Goal: Information Seeking & Learning: Learn about a topic

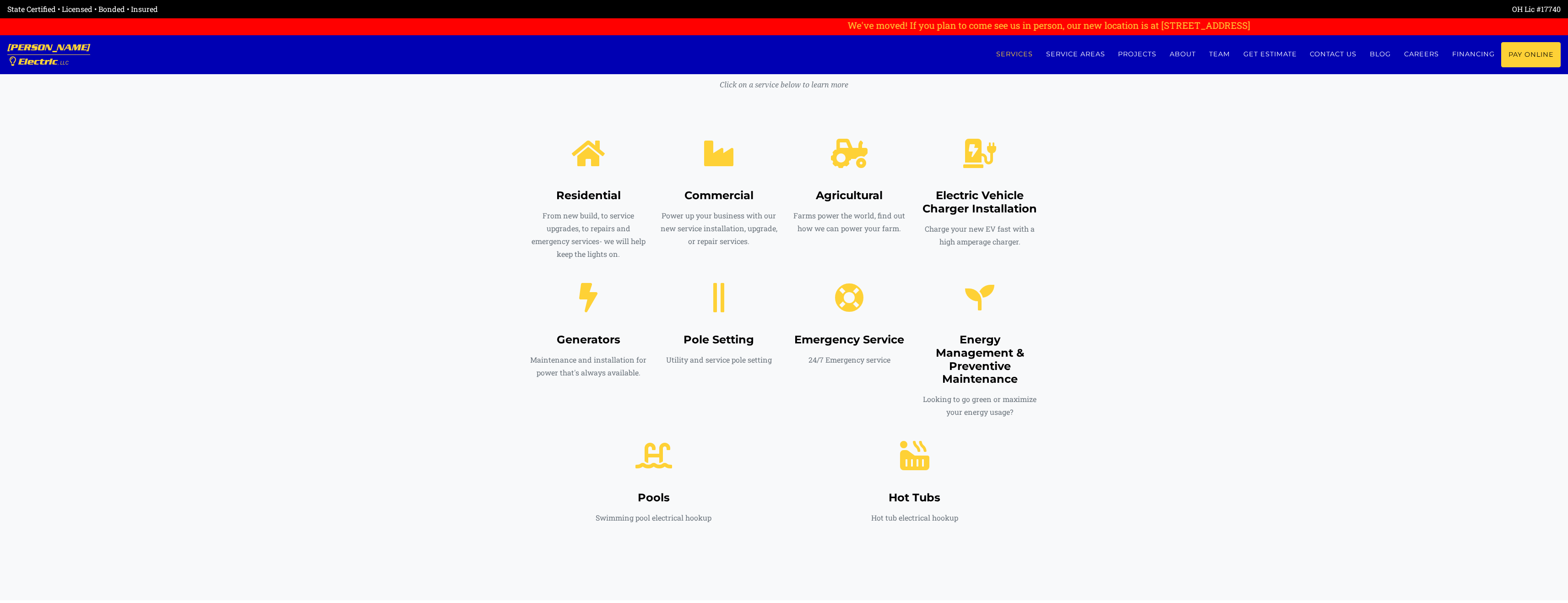
scroll to position [412, 0]
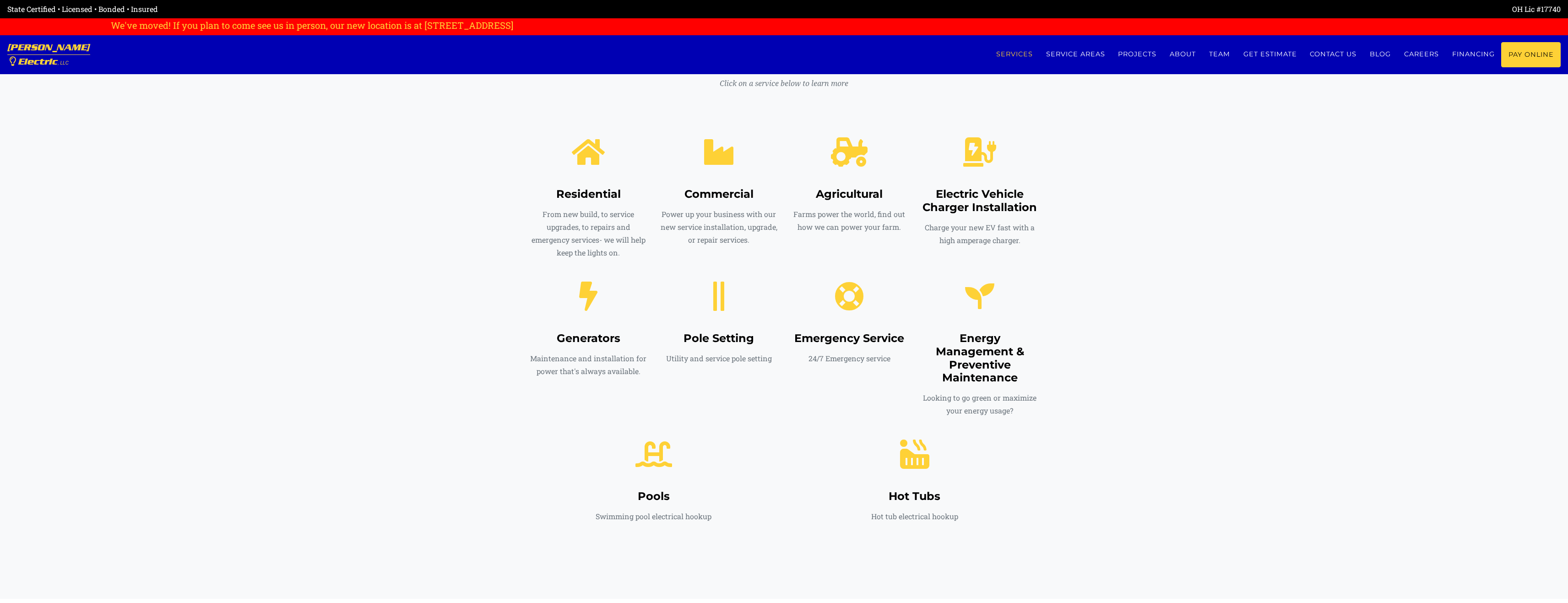
click at [600, 343] on h4 "Generators" at bounding box center [589, 338] width 117 height 13
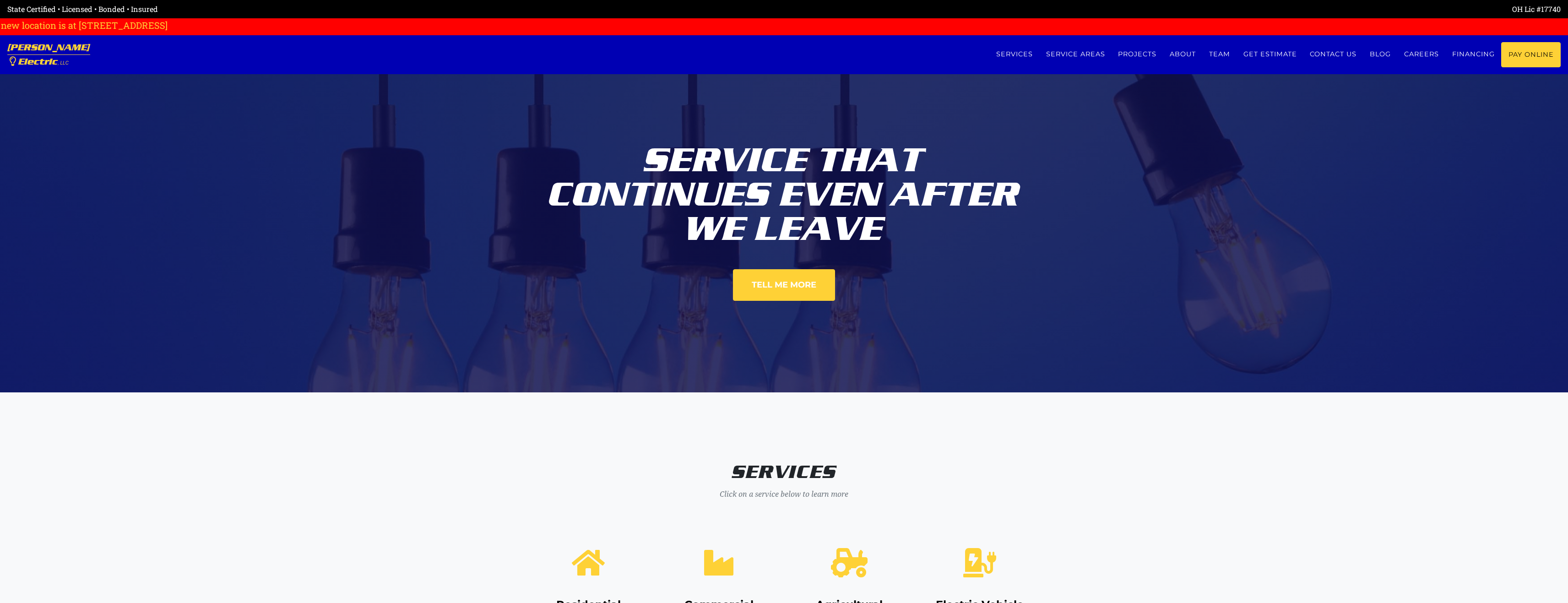
scroll to position [0, 0]
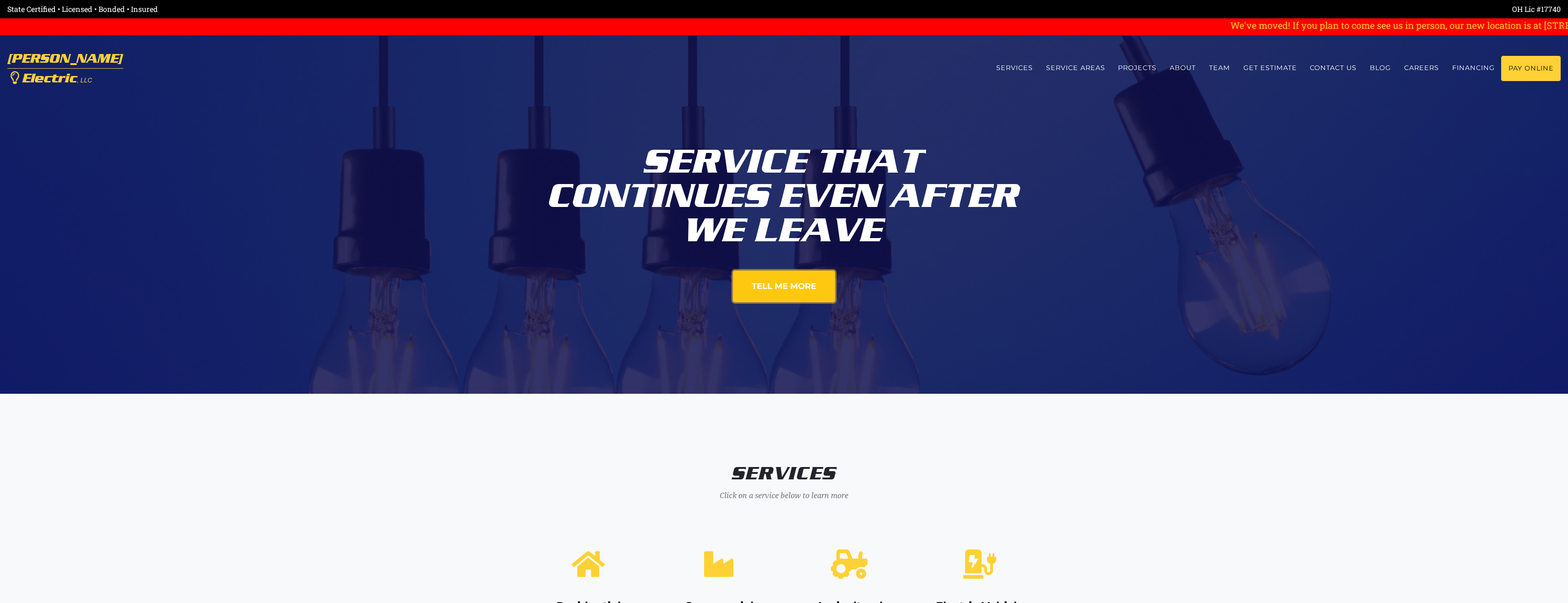
click at [786, 281] on link "Tell Me More" at bounding box center [784, 287] width 102 height 32
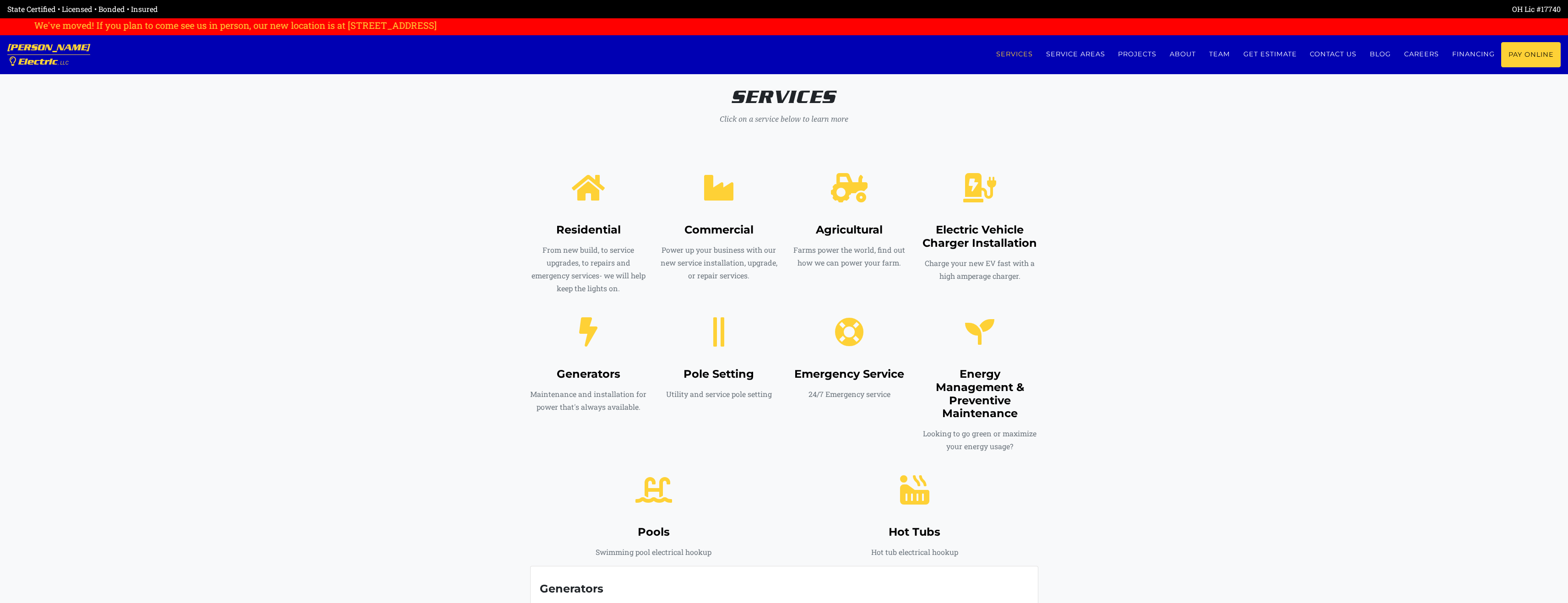
scroll to position [393, 0]
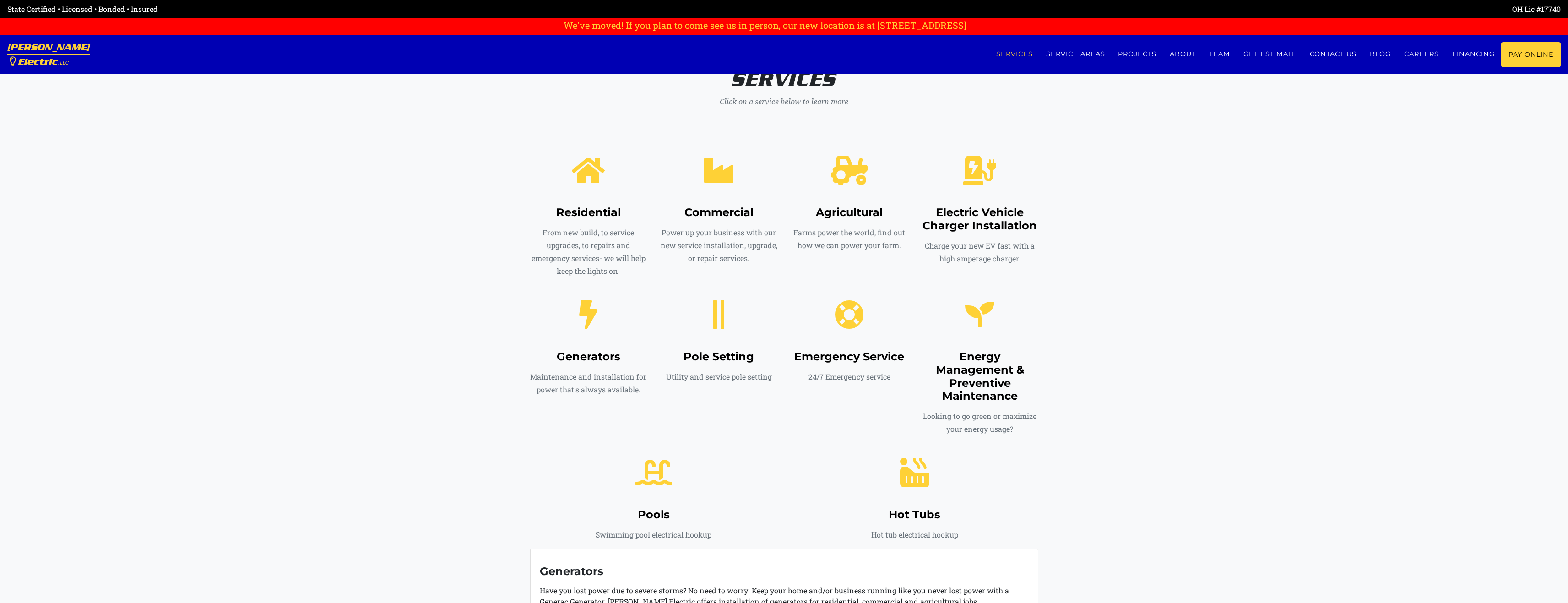
click at [573, 330] on span at bounding box center [588, 314] width 73 height 58
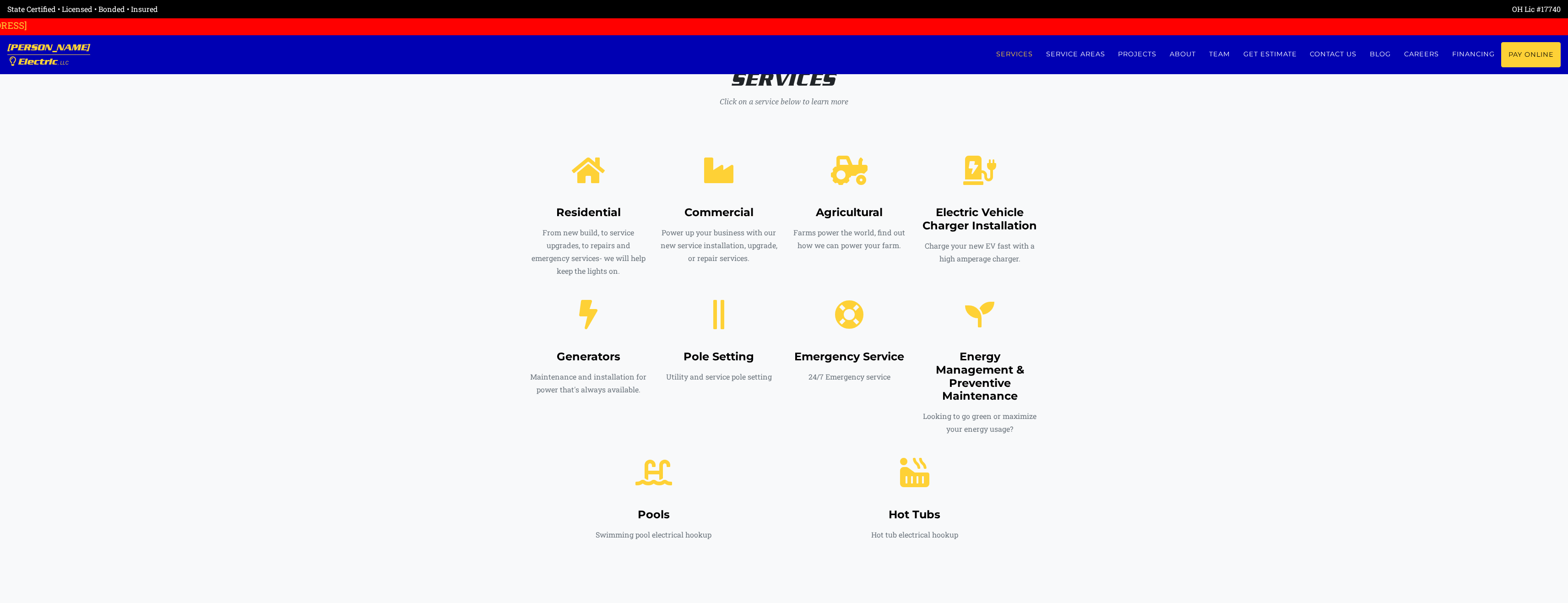
click at [585, 352] on h4 "Generators" at bounding box center [589, 357] width 117 height 13
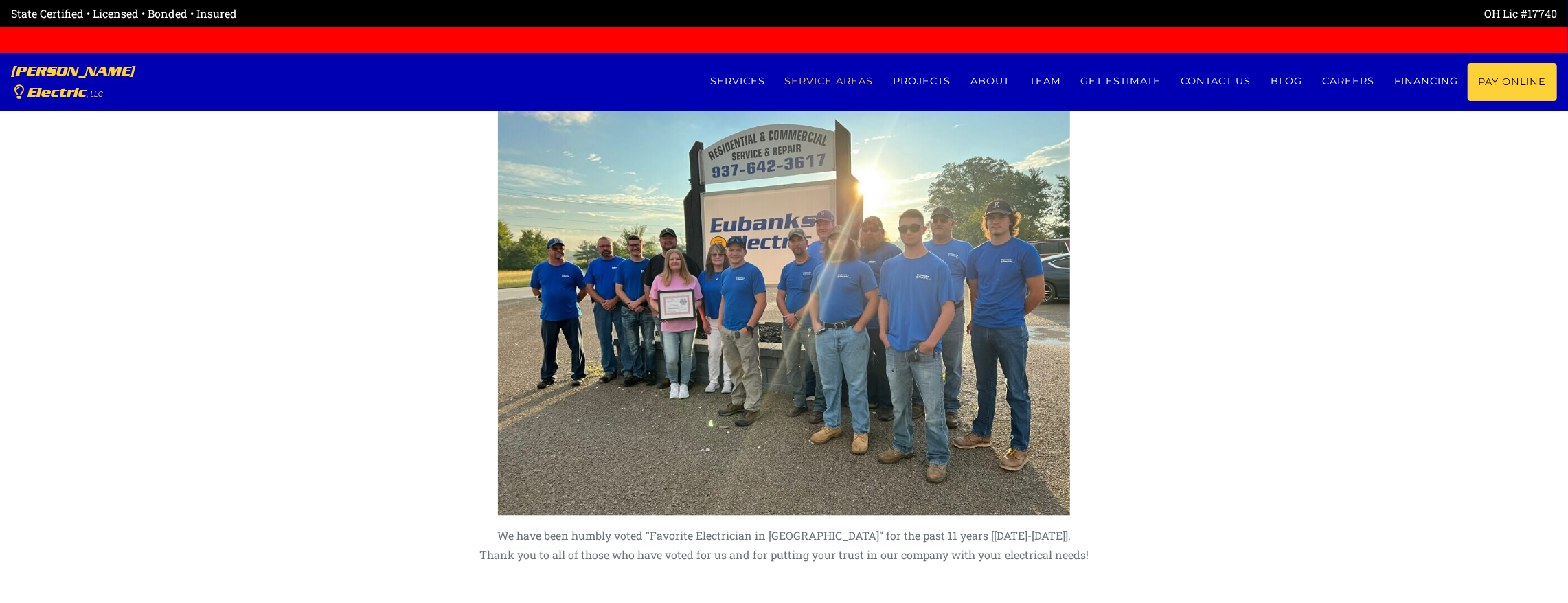
scroll to position [2884, 0]
